Goal: Navigation & Orientation: Understand site structure

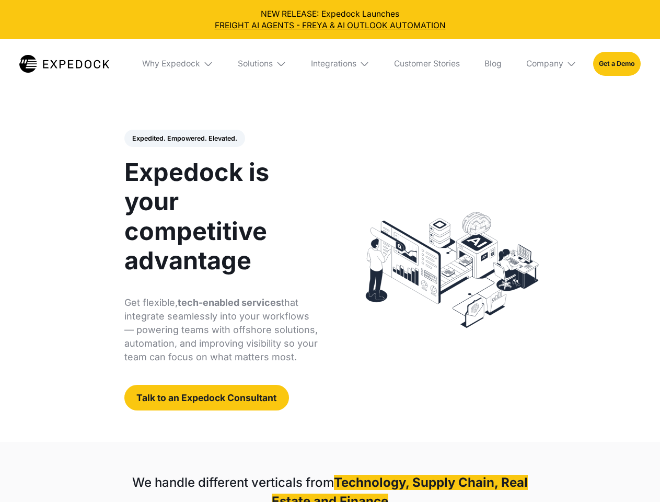
select select
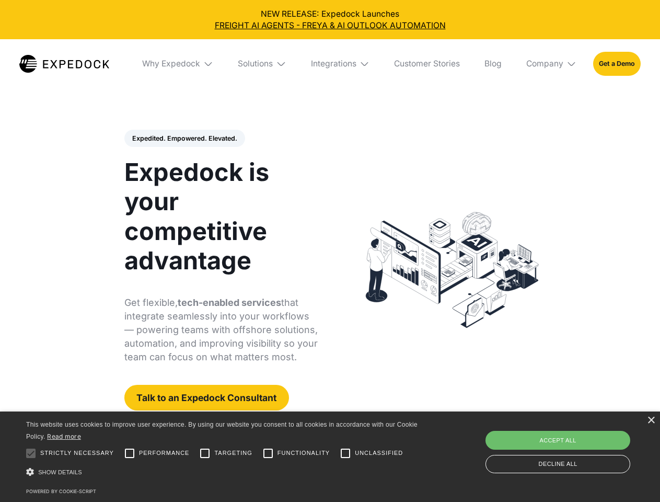
click at [330, 64] on div "Integrations" at bounding box center [333, 64] width 45 height 10
click at [178, 64] on div "Why Expedock" at bounding box center [162, 64] width 58 height 10
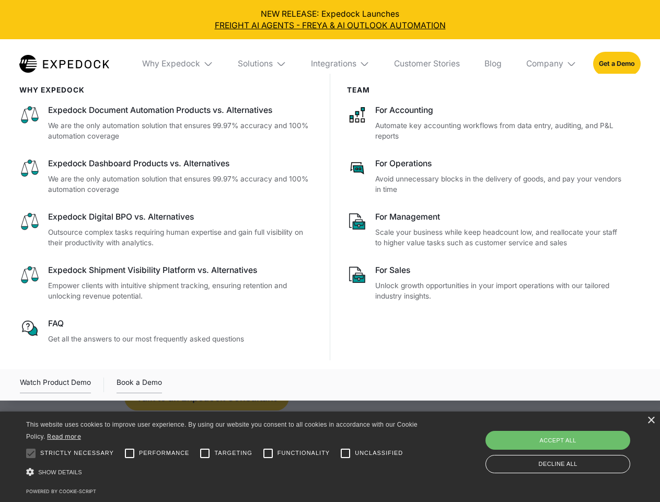
click at [263, 64] on div "Solutions" at bounding box center [255, 64] width 35 height 10
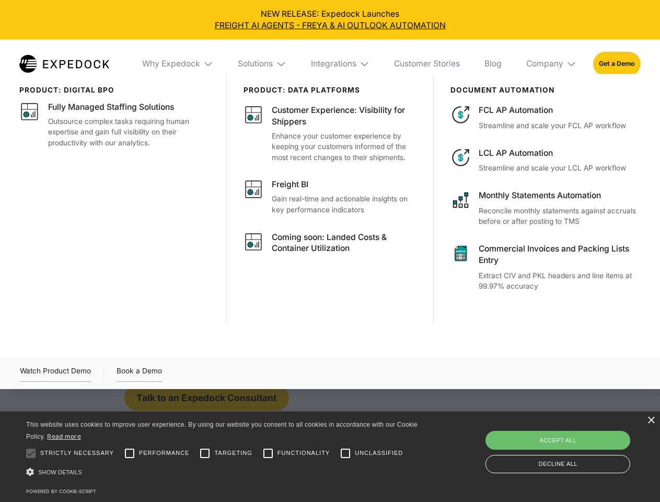
click at [341, 64] on div "Integrations" at bounding box center [333, 64] width 45 height 10
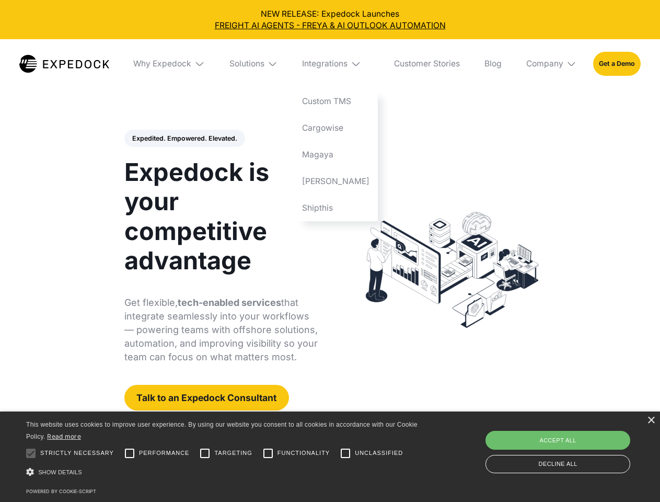
click at [552, 64] on div "Company" at bounding box center [544, 64] width 37 height 10
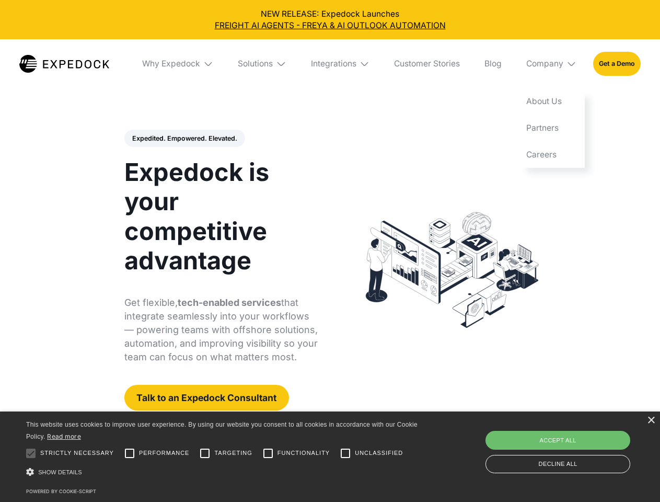
click at [184, 138] on div "Expedited. Empowered. Elevated. Automate Freight Document Extraction at 99.97% …" at bounding box center [221, 270] width 194 height 281
click at [31, 453] on div at bounding box center [30, 453] width 21 height 21
click at [130, 453] on input "Performance" at bounding box center [129, 453] width 21 height 21
checkbox input "true"
click at [205, 453] on input "Targeting" at bounding box center [204, 453] width 21 height 21
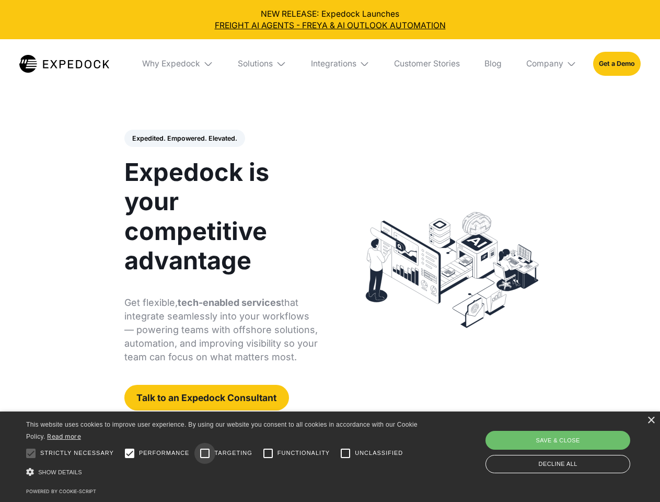
checkbox input "true"
click at [268, 453] on input "Functionality" at bounding box center [268, 453] width 21 height 21
checkbox input "true"
